Goal: Task Accomplishment & Management: Complete application form

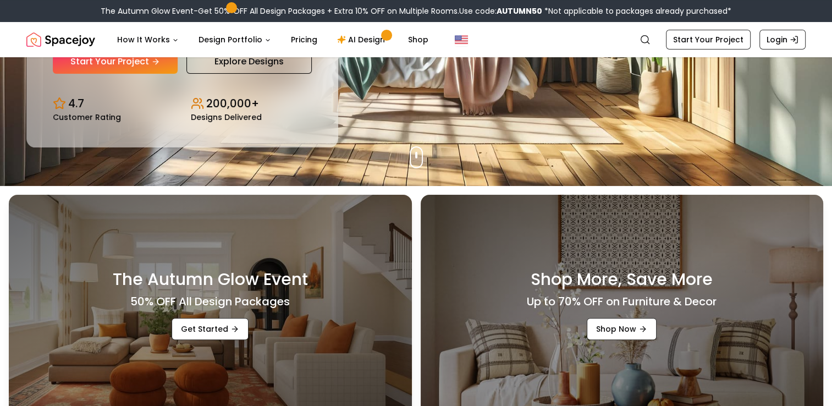
scroll to position [165, 0]
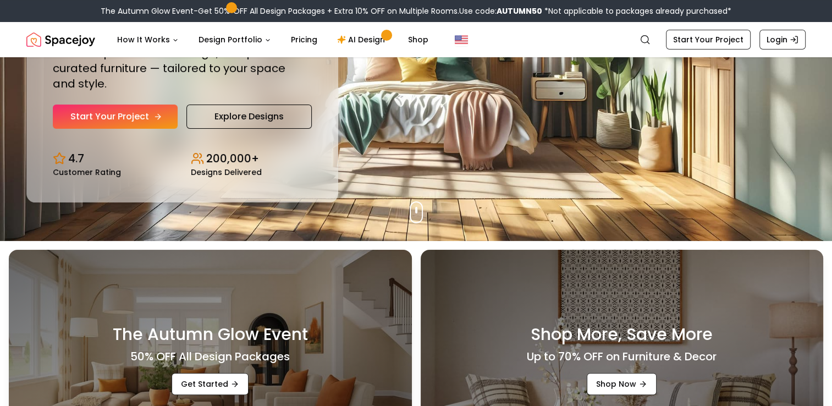
click at [133, 116] on link "Start Your Project" at bounding box center [115, 117] width 125 height 24
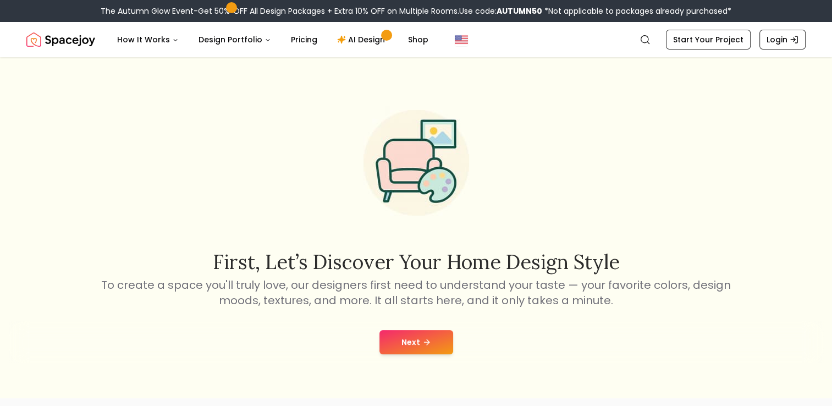
click at [432, 345] on button "Next" at bounding box center [417, 342] width 74 height 24
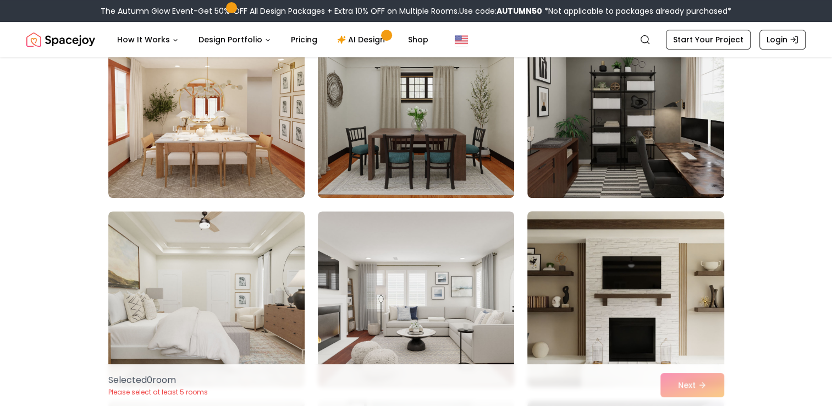
scroll to position [495, 0]
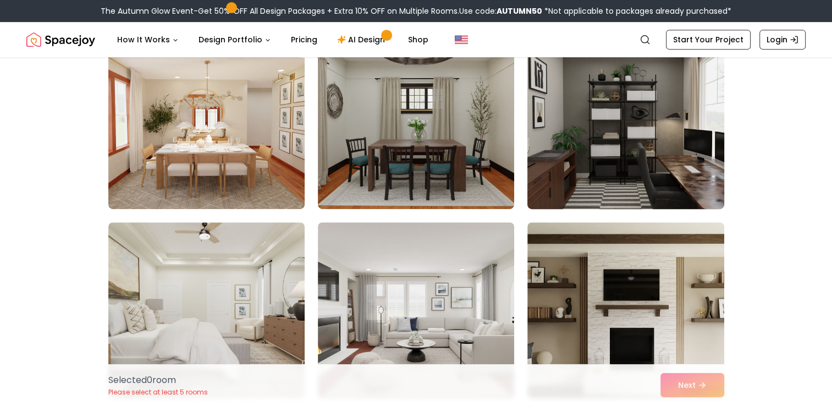
click at [691, 199] on img at bounding box center [626, 121] width 206 height 185
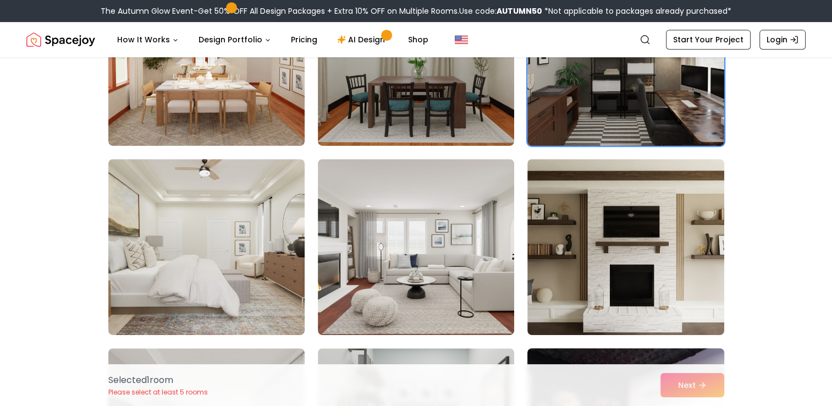
scroll to position [605, 0]
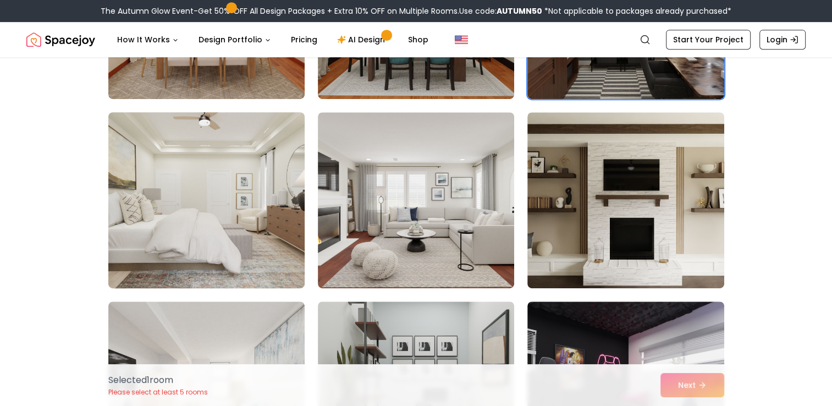
click at [254, 193] on img at bounding box center [206, 200] width 206 height 185
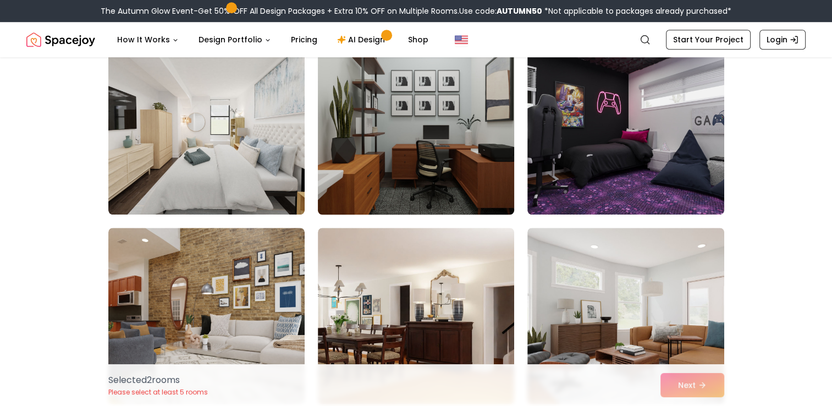
scroll to position [880, 0]
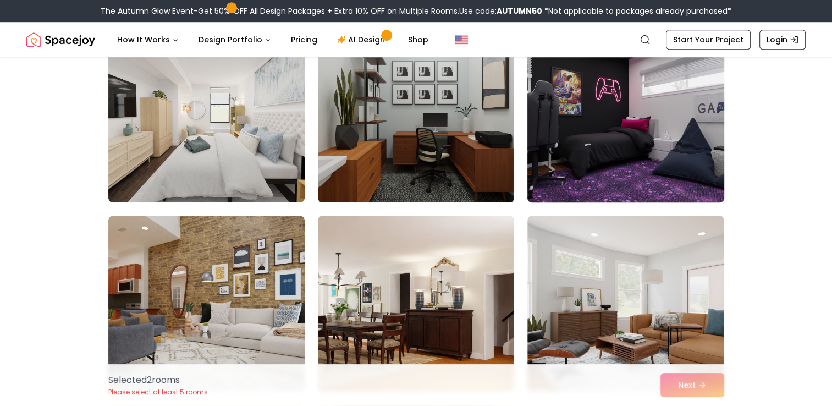
click at [608, 183] on img at bounding box center [626, 114] width 206 height 185
click at [619, 174] on img at bounding box center [626, 114] width 206 height 185
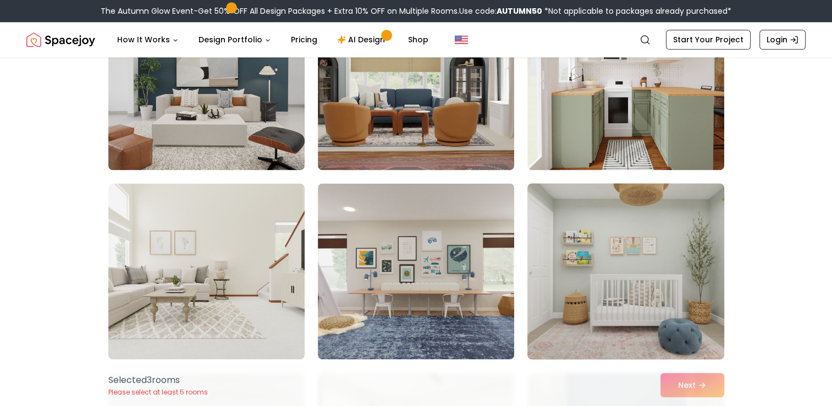
scroll to position [1540, 0]
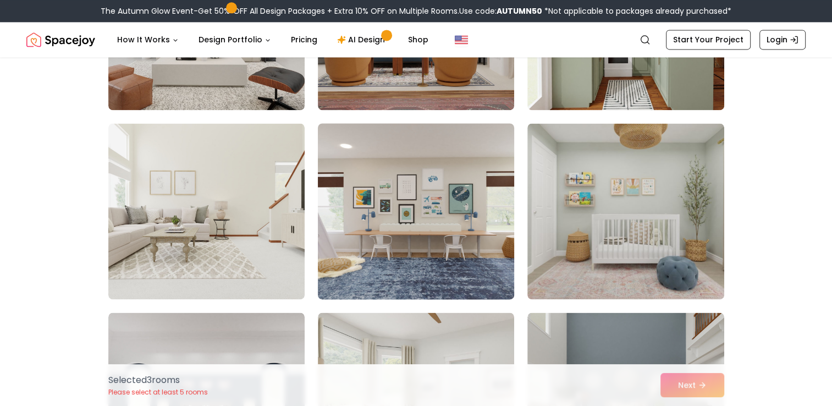
click at [474, 221] on img at bounding box center [416, 211] width 206 height 185
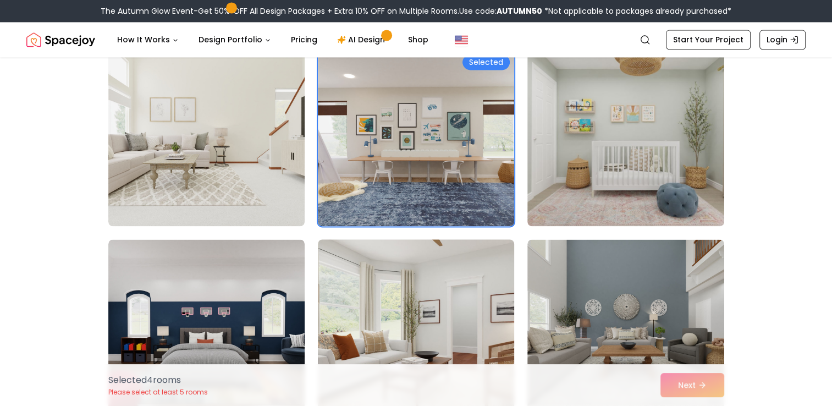
scroll to position [1760, 0]
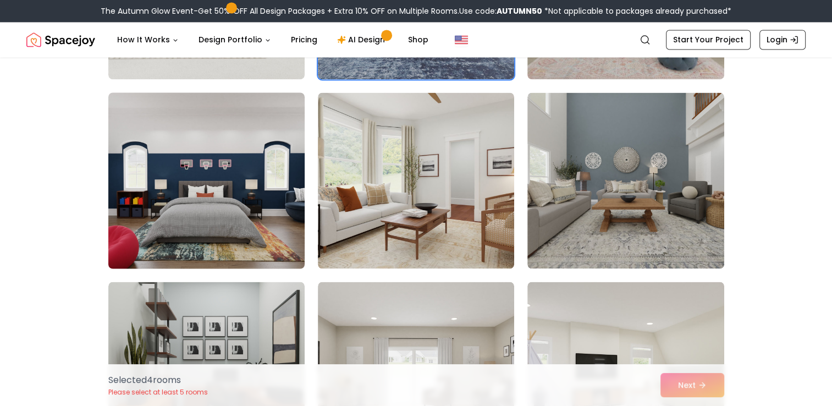
click at [240, 213] on img at bounding box center [206, 180] width 206 height 185
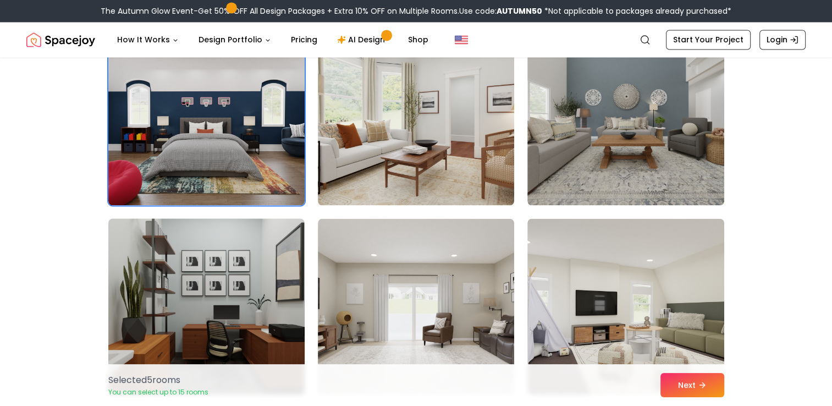
scroll to position [1870, 0]
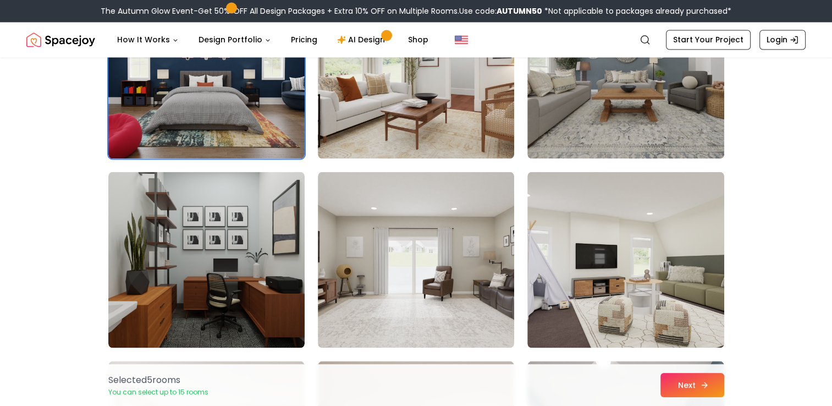
click at [710, 389] on button "Next" at bounding box center [693, 385] width 64 height 24
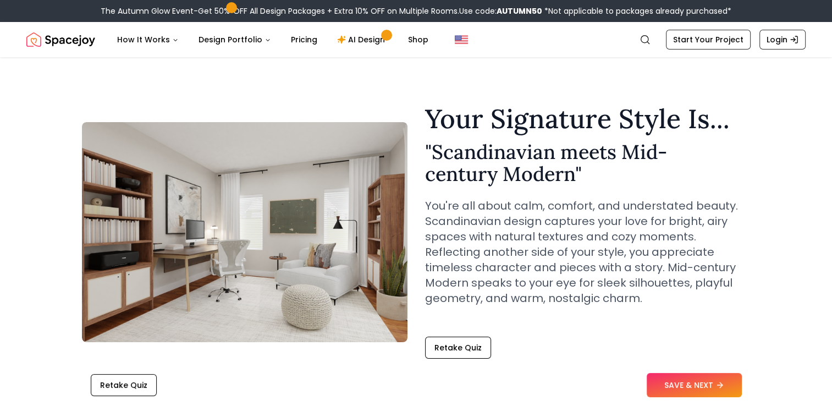
click at [681, 388] on button "SAVE & NEXT" at bounding box center [694, 385] width 95 height 24
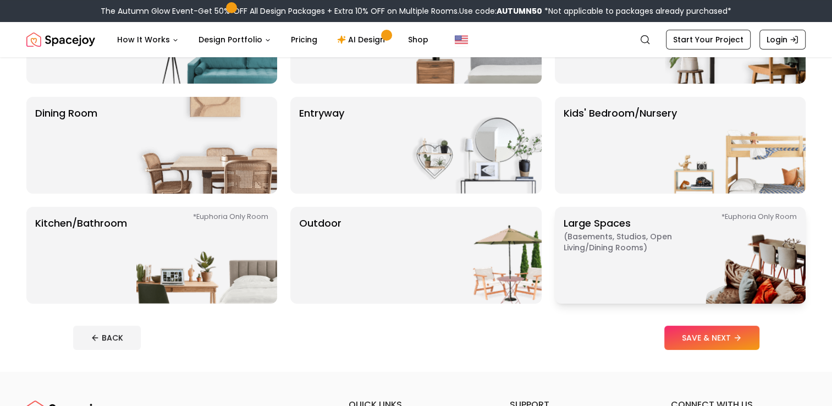
scroll to position [55, 0]
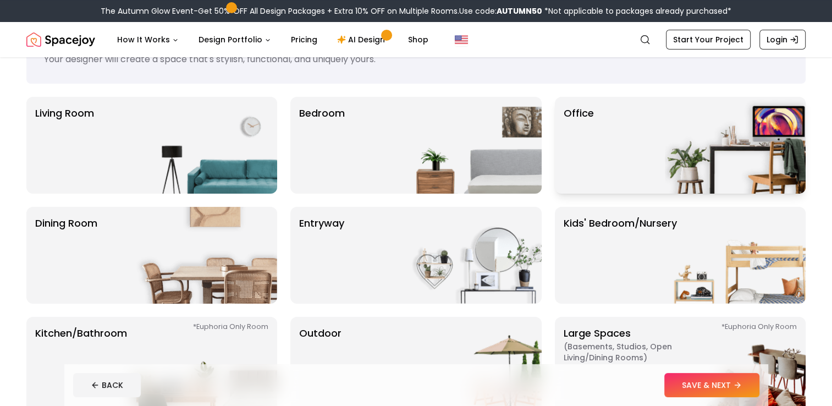
click at [691, 170] on img at bounding box center [735, 145] width 141 height 97
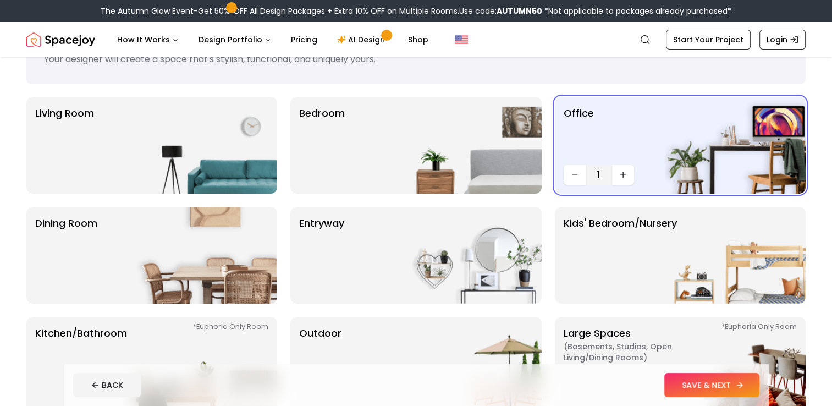
click at [680, 378] on button "SAVE & NEXT" at bounding box center [711, 385] width 95 height 24
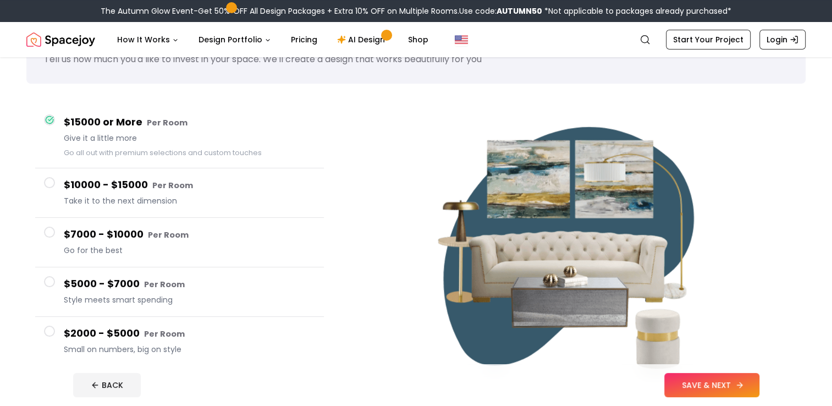
click at [691, 382] on button "SAVE & NEXT" at bounding box center [711, 385] width 95 height 24
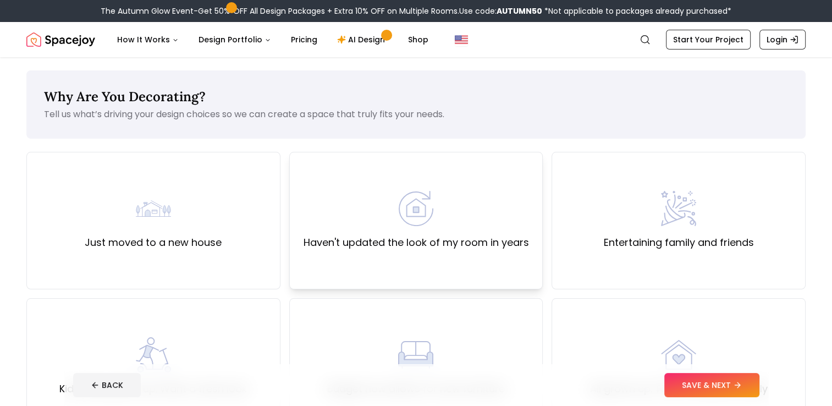
scroll to position [55, 0]
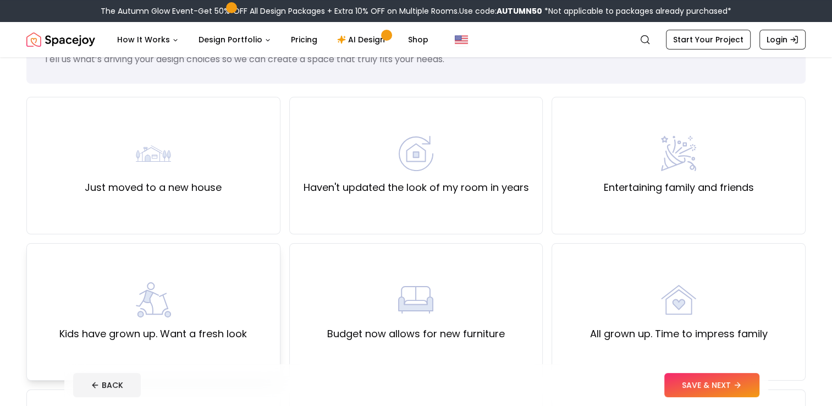
drag, startPoint x: 174, startPoint y: 307, endPoint x: 183, endPoint y: 299, distance: 11.7
click at [180, 301] on div "Kids have grown up. Want a fresh look" at bounding box center [153, 311] width 188 height 59
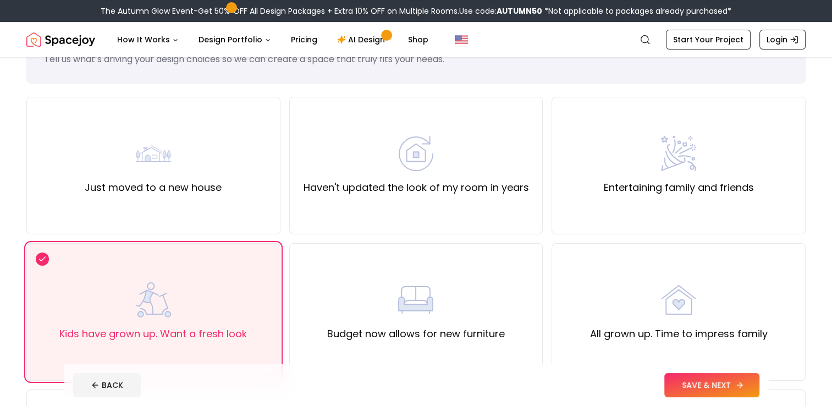
click at [683, 387] on button "SAVE & NEXT" at bounding box center [711, 385] width 95 height 24
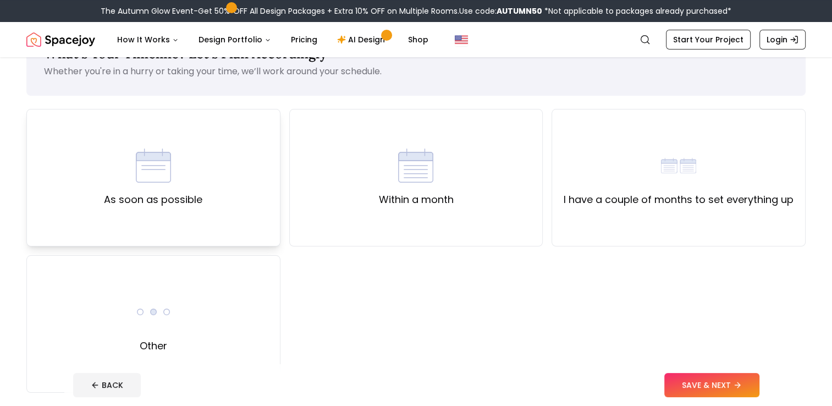
scroll to position [110, 0]
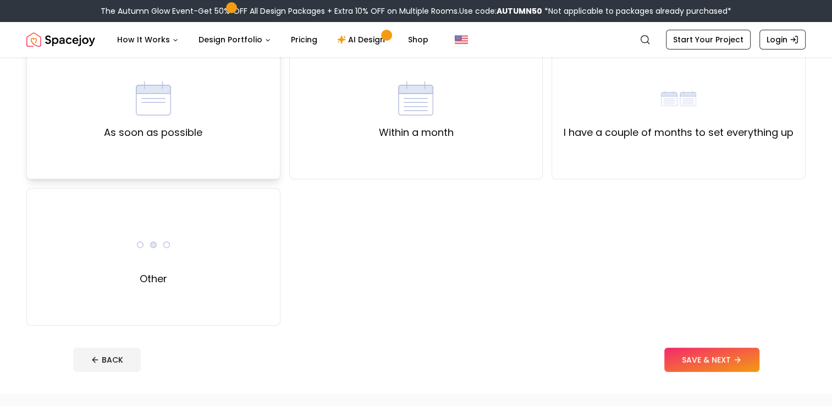
click at [176, 139] on label "As soon as possible" at bounding box center [153, 132] width 98 height 15
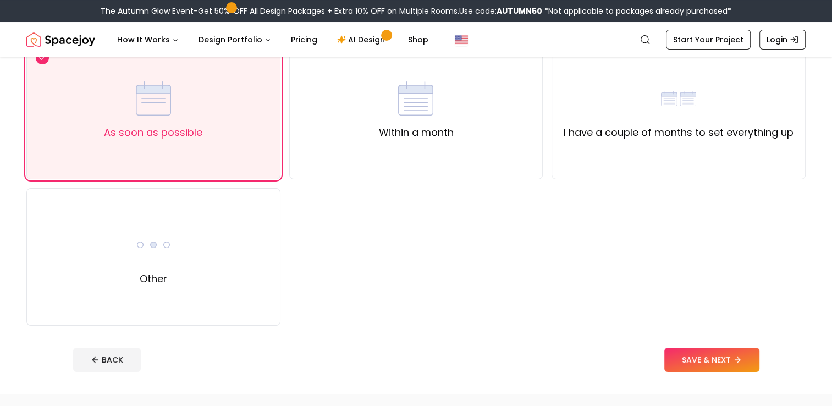
click at [732, 365] on button "SAVE & NEXT" at bounding box center [711, 360] width 95 height 24
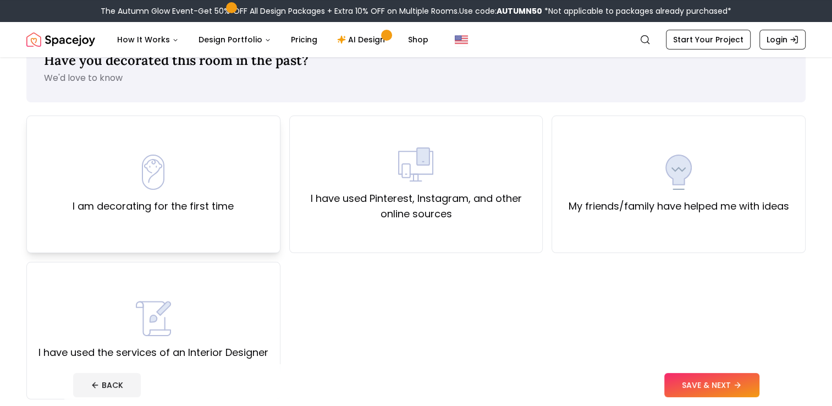
scroll to position [55, 0]
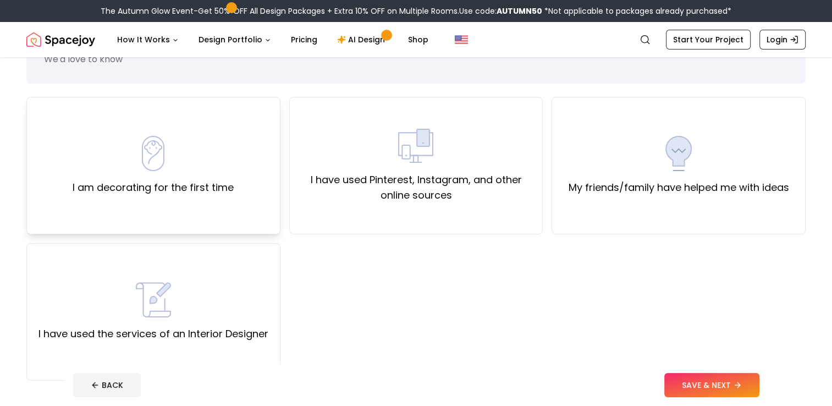
click at [205, 223] on div "I am decorating for the first time" at bounding box center [153, 166] width 254 height 138
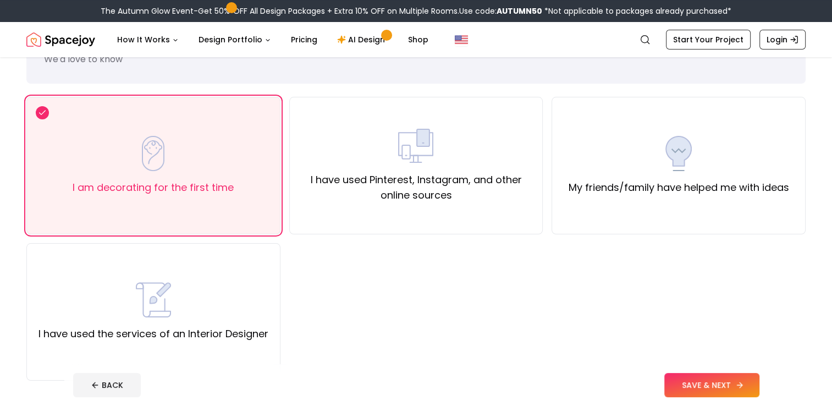
click at [675, 382] on button "SAVE & NEXT" at bounding box center [711, 385] width 95 height 24
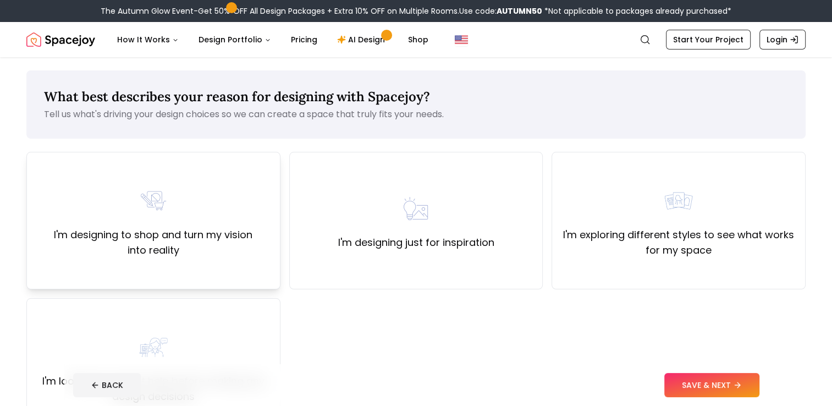
click at [178, 204] on div "I'm designing to shop and turn my vision into reality" at bounding box center [153, 220] width 235 height 75
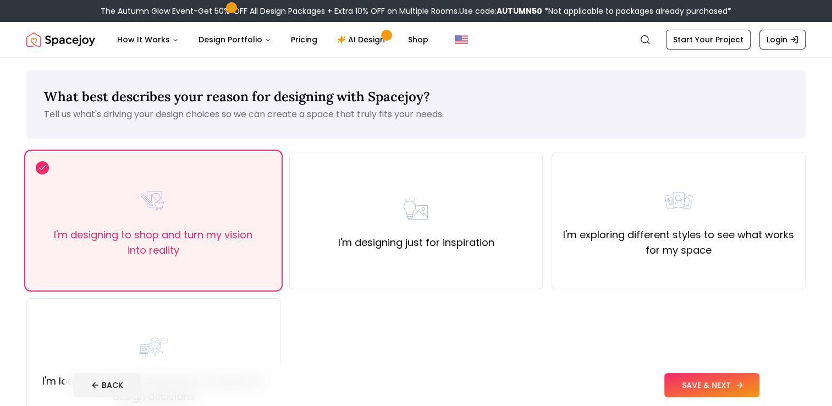
click at [725, 393] on button "SAVE & NEXT" at bounding box center [711, 385] width 95 height 24
